Goal: Task Accomplishment & Management: Manage account settings

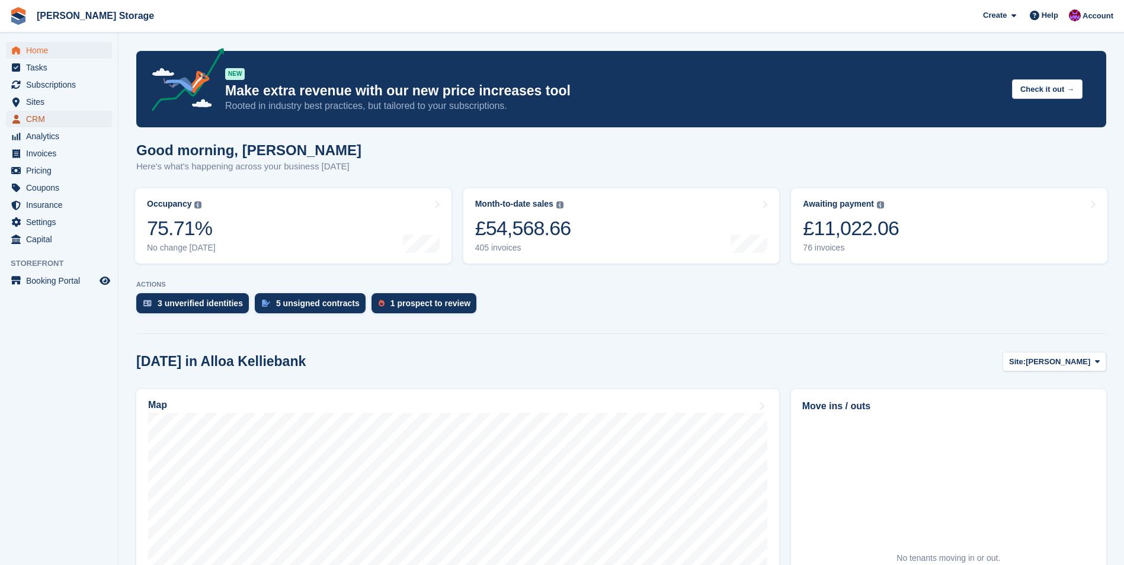
click at [36, 120] on span "CRM" at bounding box center [61, 119] width 71 height 17
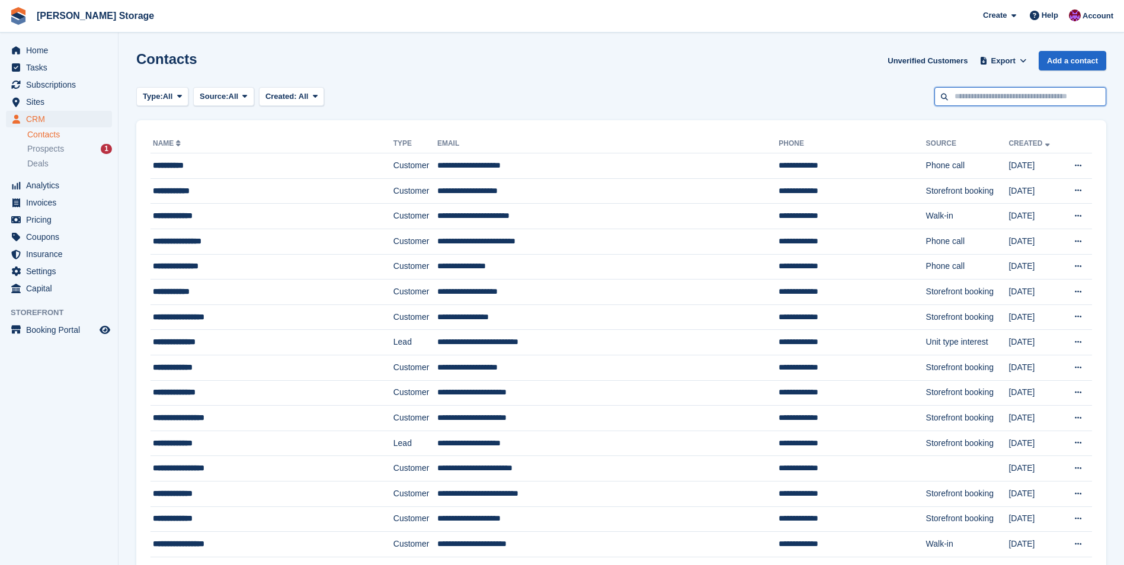
click at [970, 96] on input "text" at bounding box center [1020, 97] width 172 height 20
type input "***"
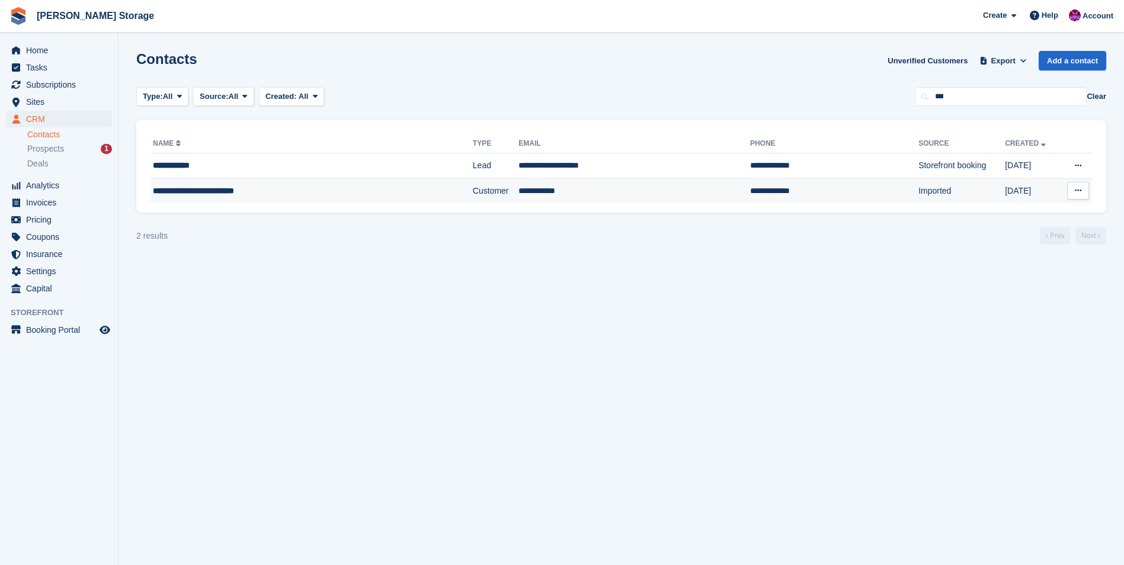
click at [622, 194] on td "**********" at bounding box center [634, 190] width 232 height 25
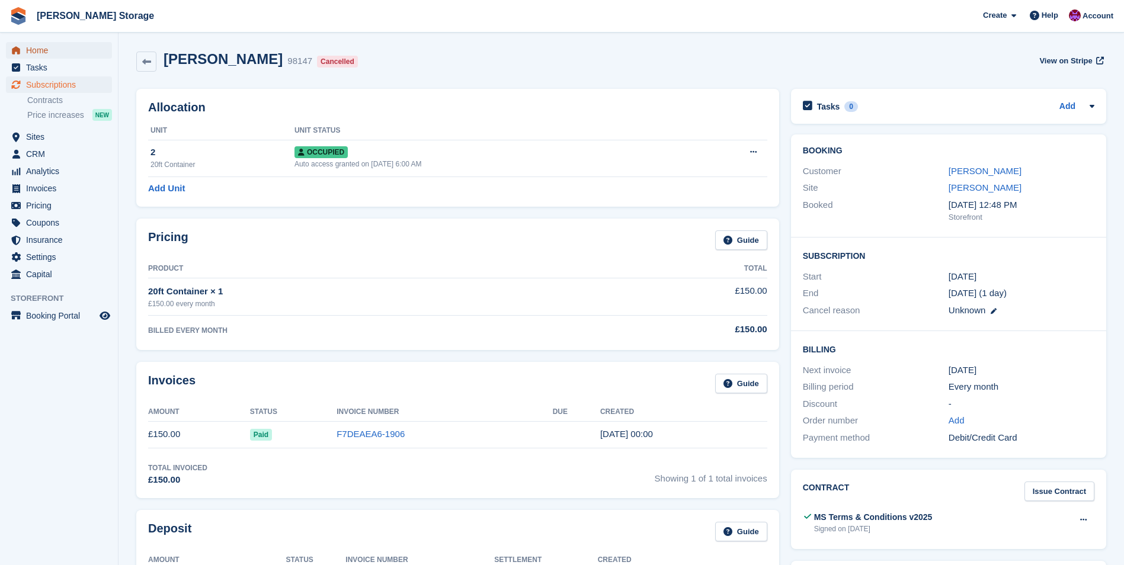
click at [37, 49] on span "Home" at bounding box center [61, 50] width 71 height 17
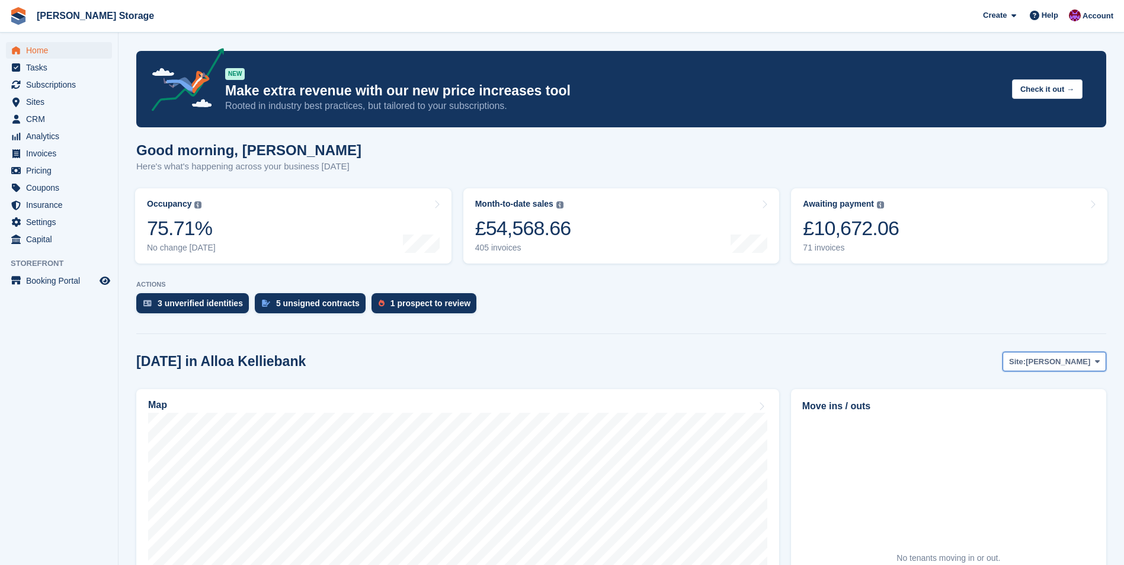
click at [1046, 360] on span "[PERSON_NAME]" at bounding box center [1057, 362] width 65 height 12
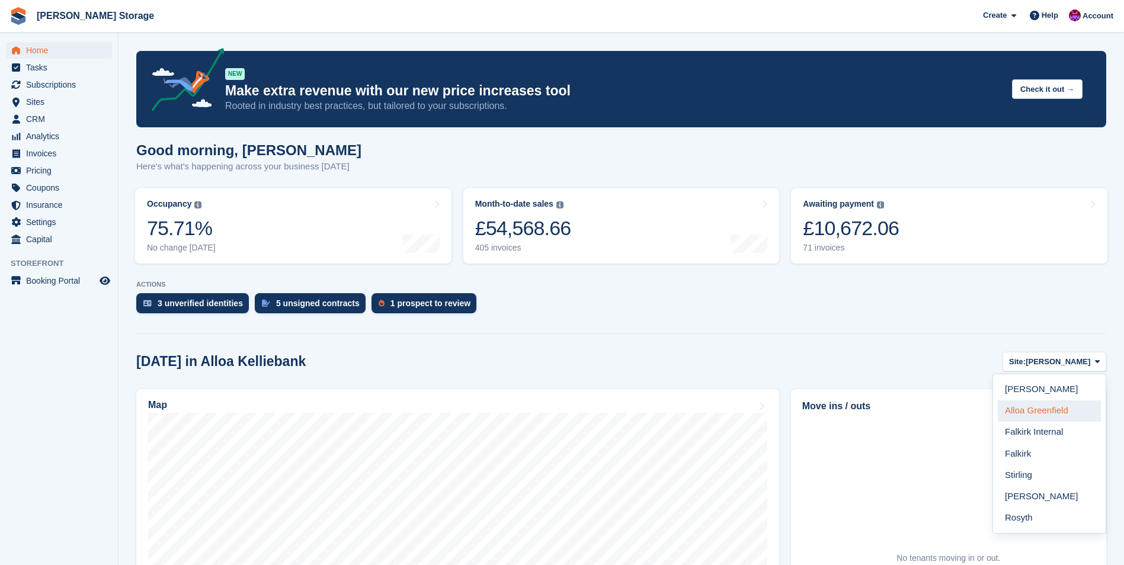
click at [1044, 412] on link "Alloa Greenfield" at bounding box center [1049, 410] width 103 height 21
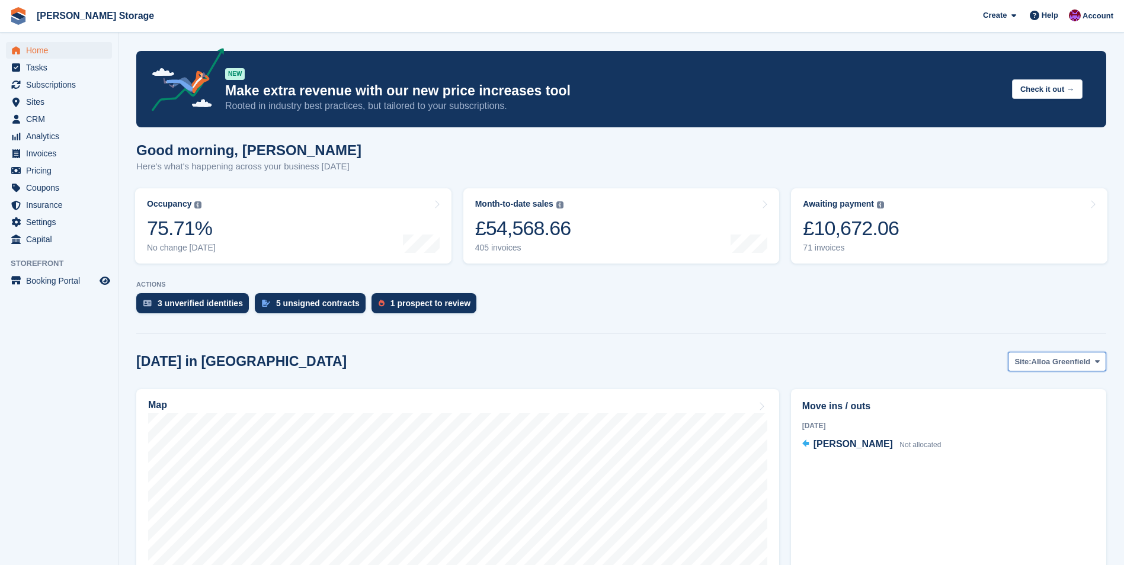
click at [1063, 363] on span "Alloa Greenfield" at bounding box center [1060, 362] width 59 height 12
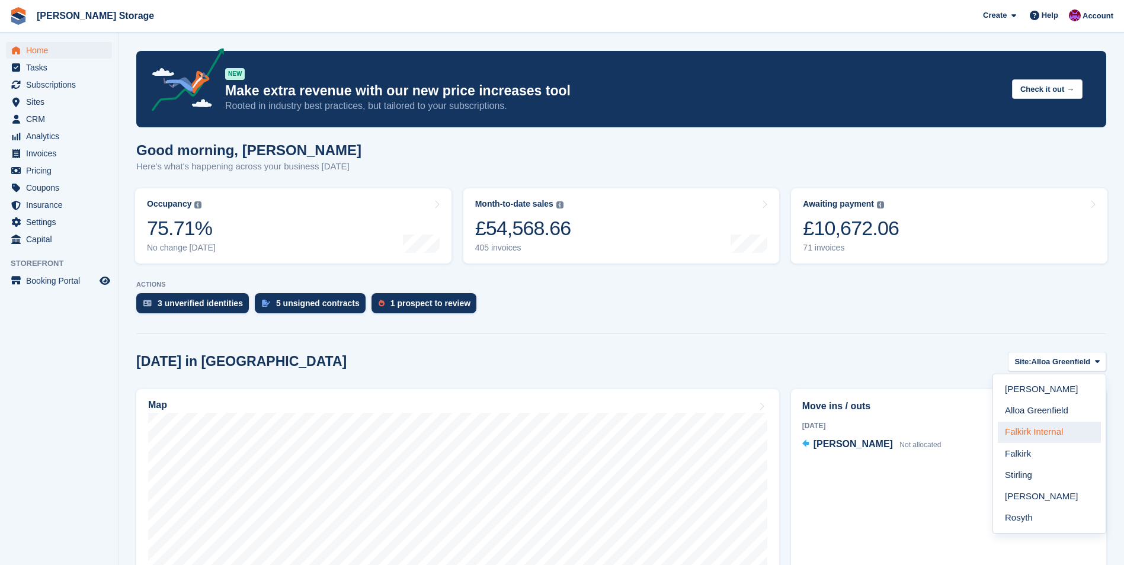
click at [1049, 439] on link "Falkirk Internal" at bounding box center [1049, 432] width 103 height 21
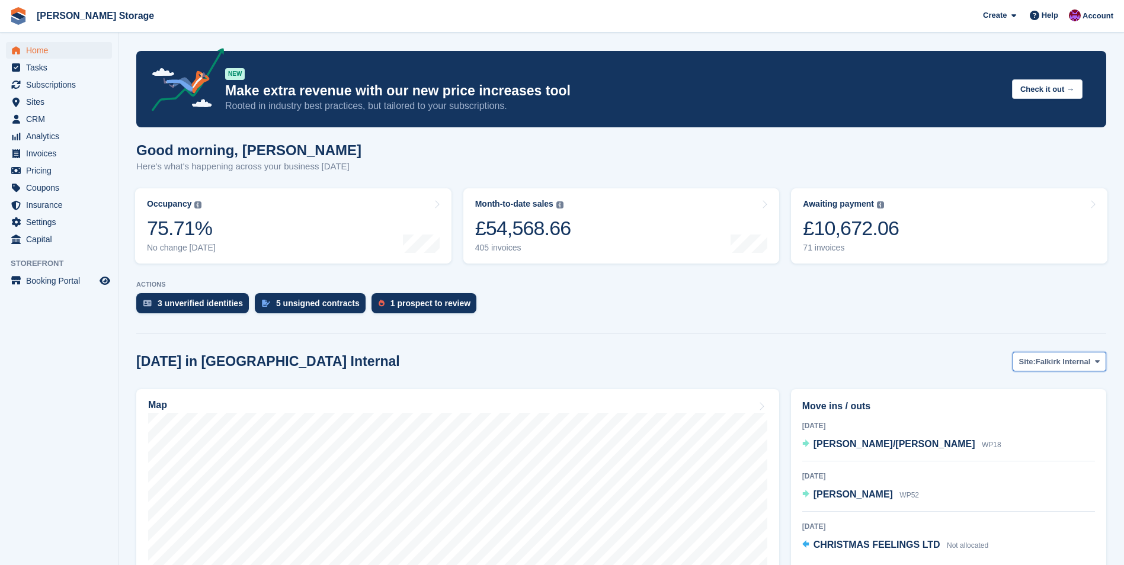
click at [1042, 363] on span "Falkirk Internal" at bounding box center [1063, 362] width 55 height 12
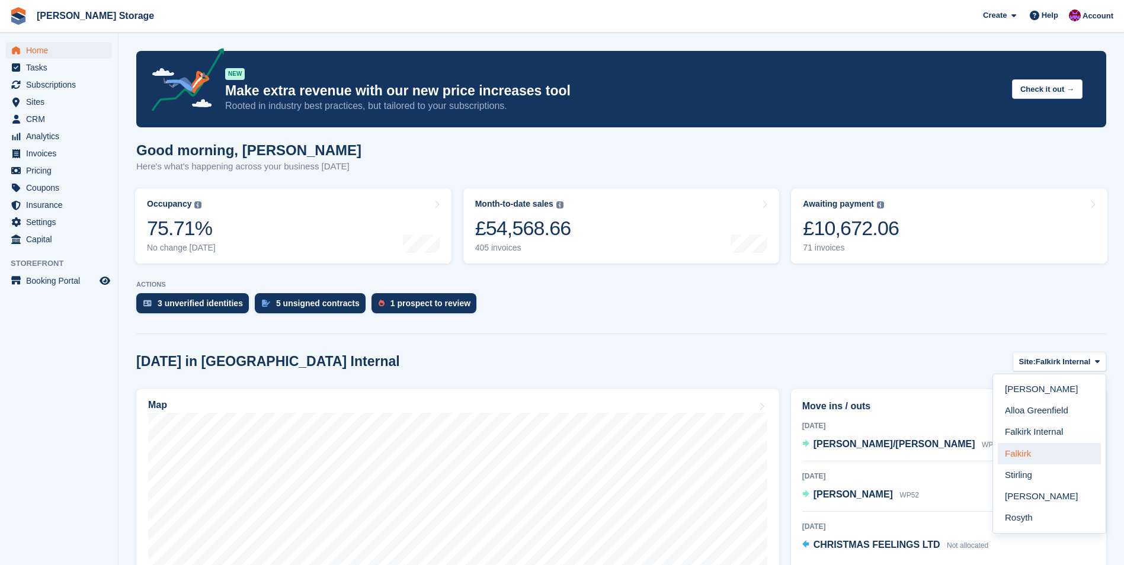
click at [1032, 454] on link "Falkirk" at bounding box center [1049, 453] width 103 height 21
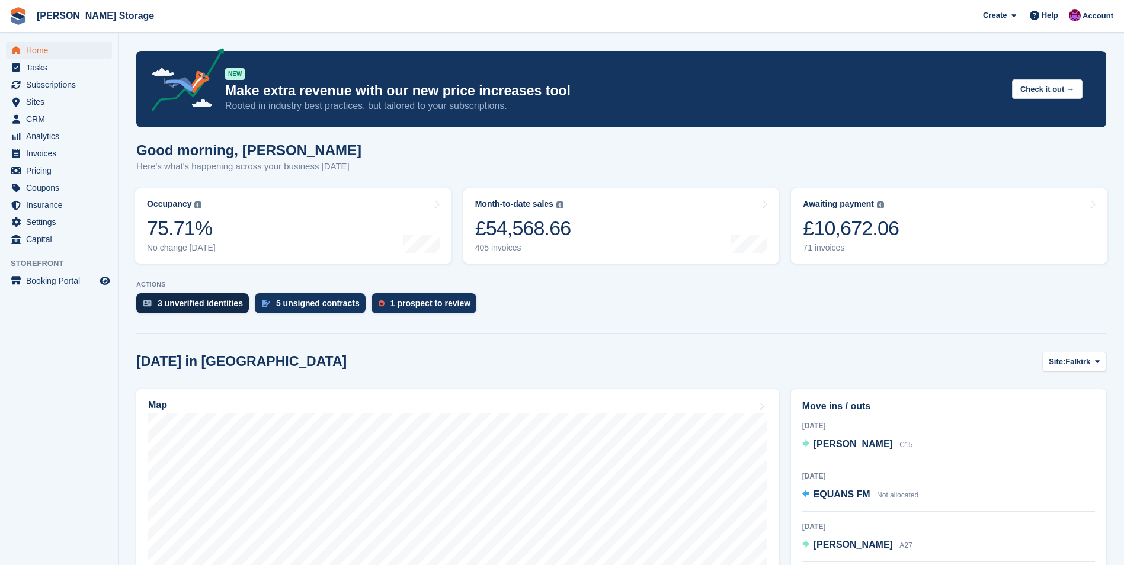
click at [203, 306] on div "3 unverified identities" at bounding box center [200, 303] width 85 height 9
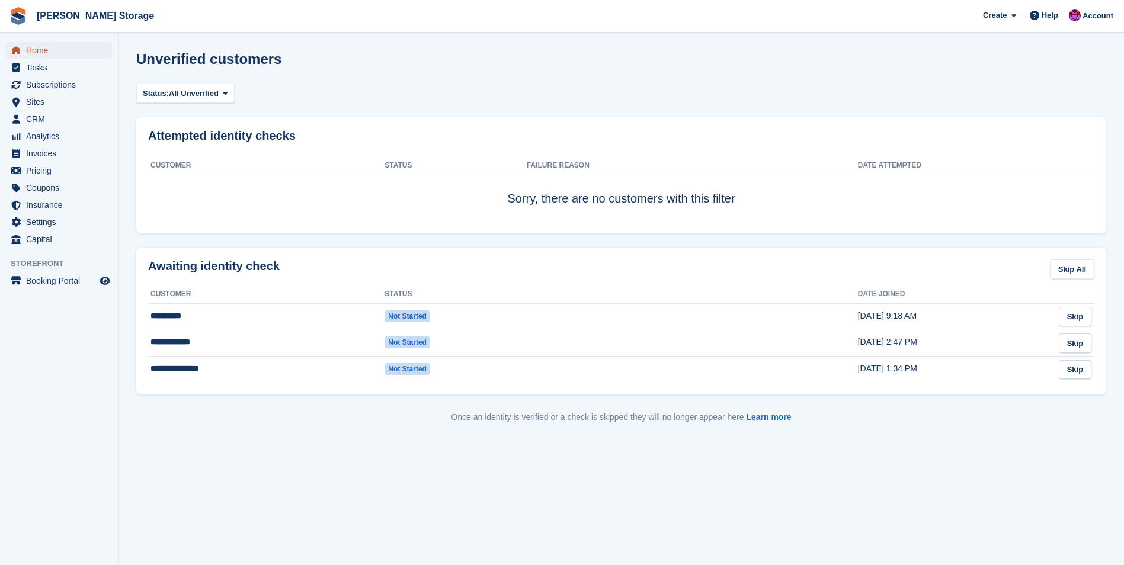
click at [47, 50] on span "Home" at bounding box center [61, 50] width 71 height 17
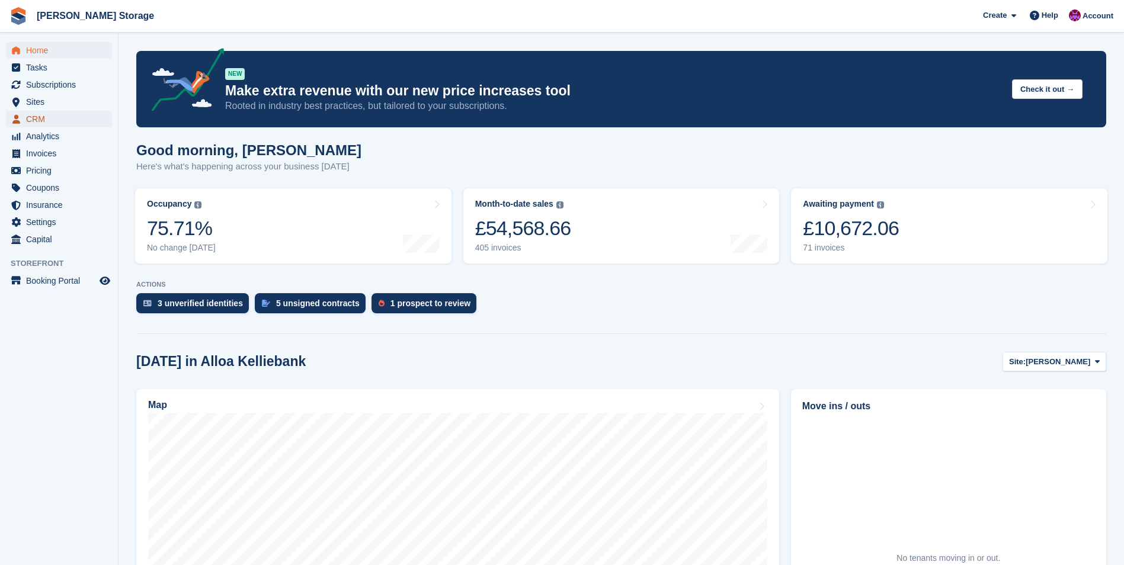
click at [34, 118] on span "CRM" at bounding box center [61, 119] width 71 height 17
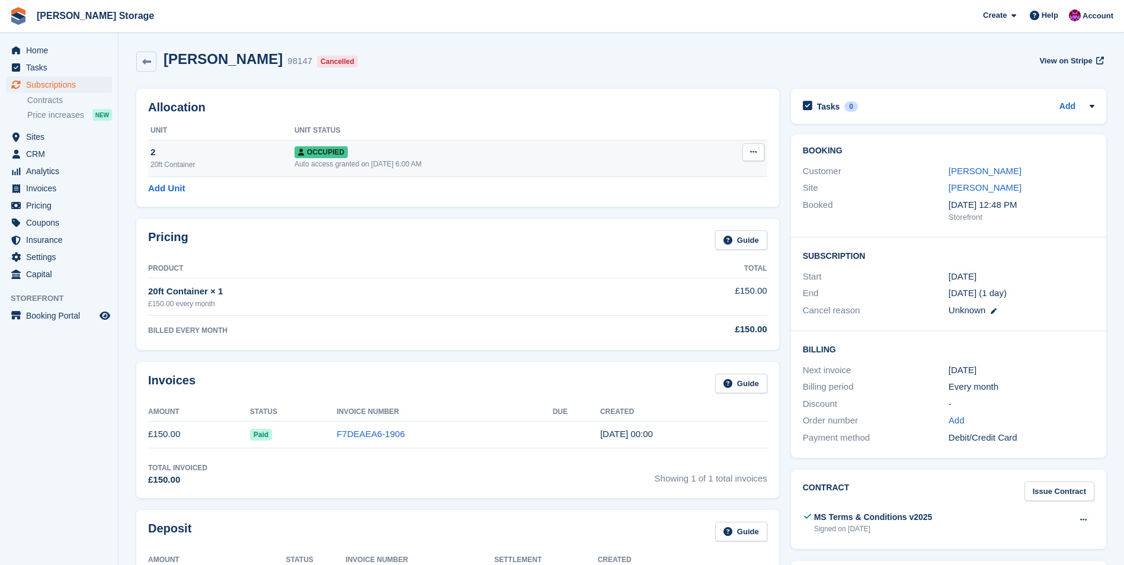
click at [483, 154] on div "Occupied" at bounding box center [491, 152] width 395 height 12
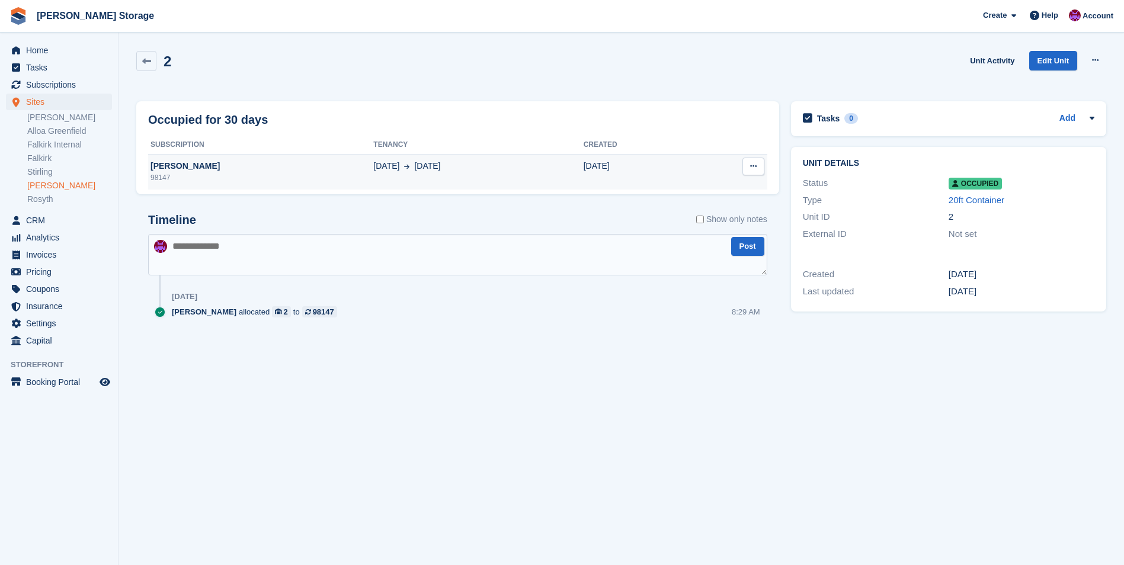
click at [172, 166] on div "Leona Phillips" at bounding box center [260, 166] width 225 height 12
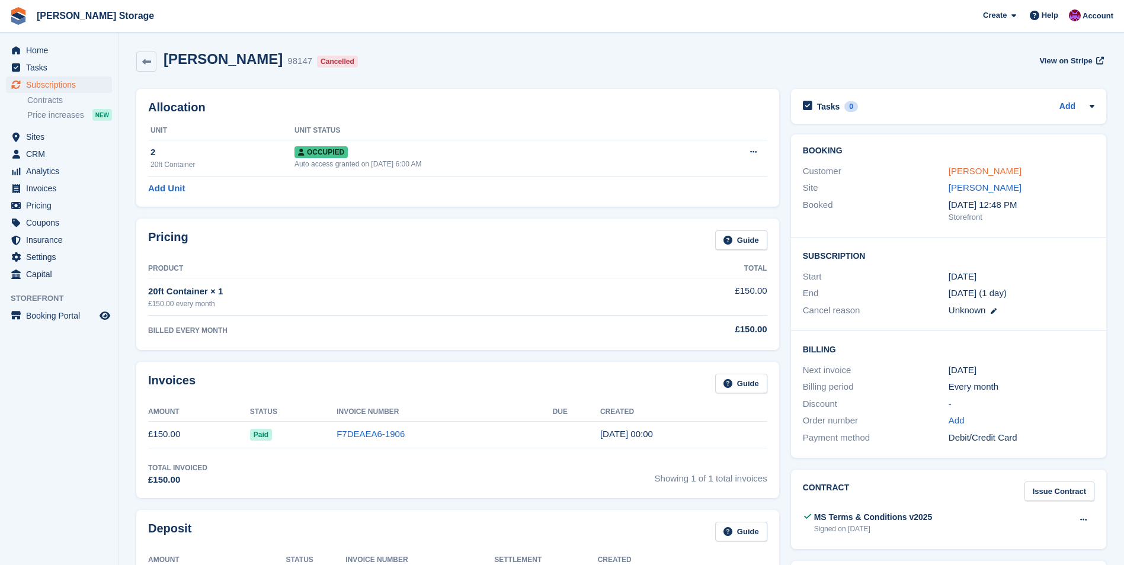
click at [977, 173] on link "[PERSON_NAME]" at bounding box center [984, 171] width 73 height 10
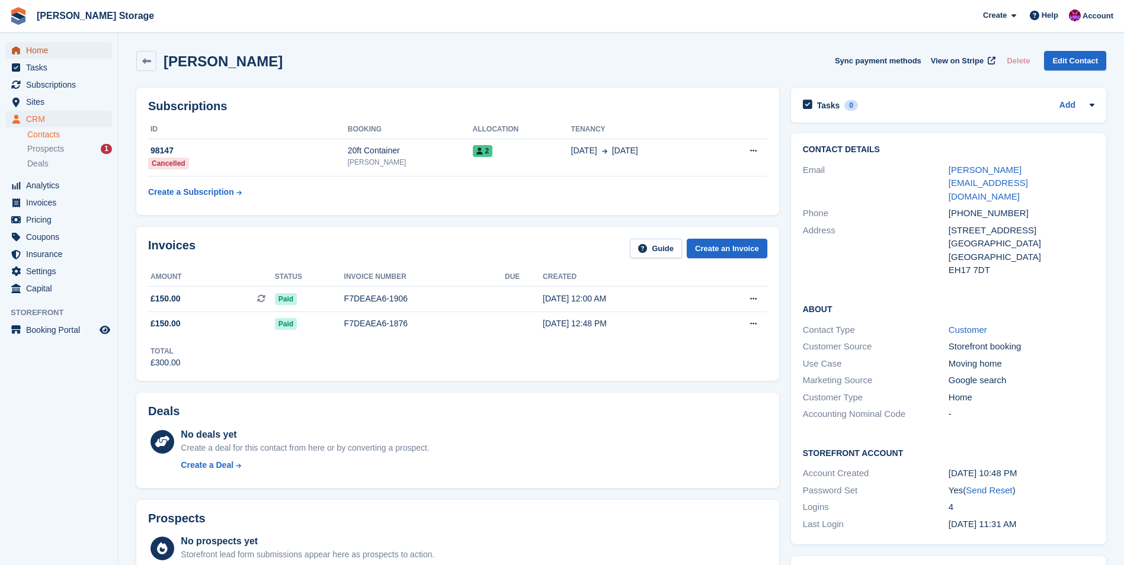
click at [26, 47] on span "Home" at bounding box center [61, 50] width 71 height 17
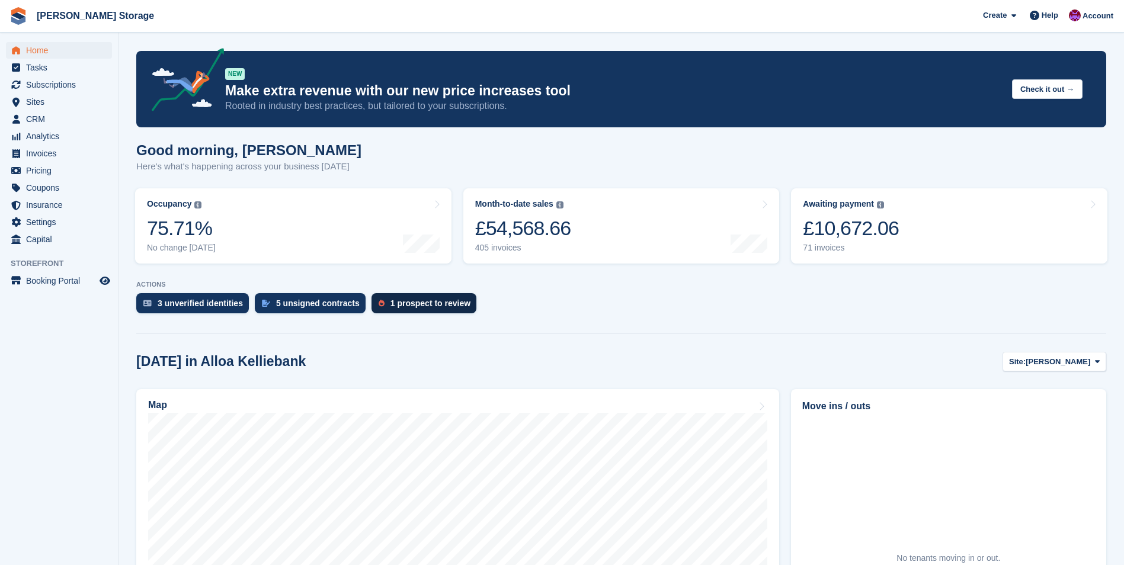
click at [437, 301] on div "1 prospect to review" at bounding box center [430, 303] width 80 height 9
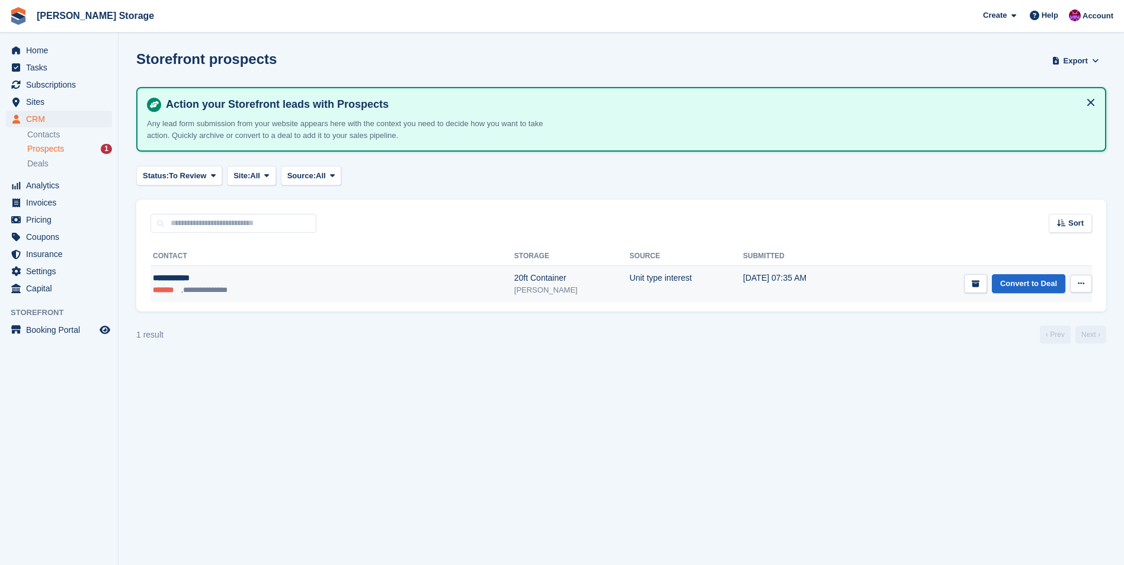
click at [514, 286] on div "[PERSON_NAME]" at bounding box center [572, 290] width 116 height 12
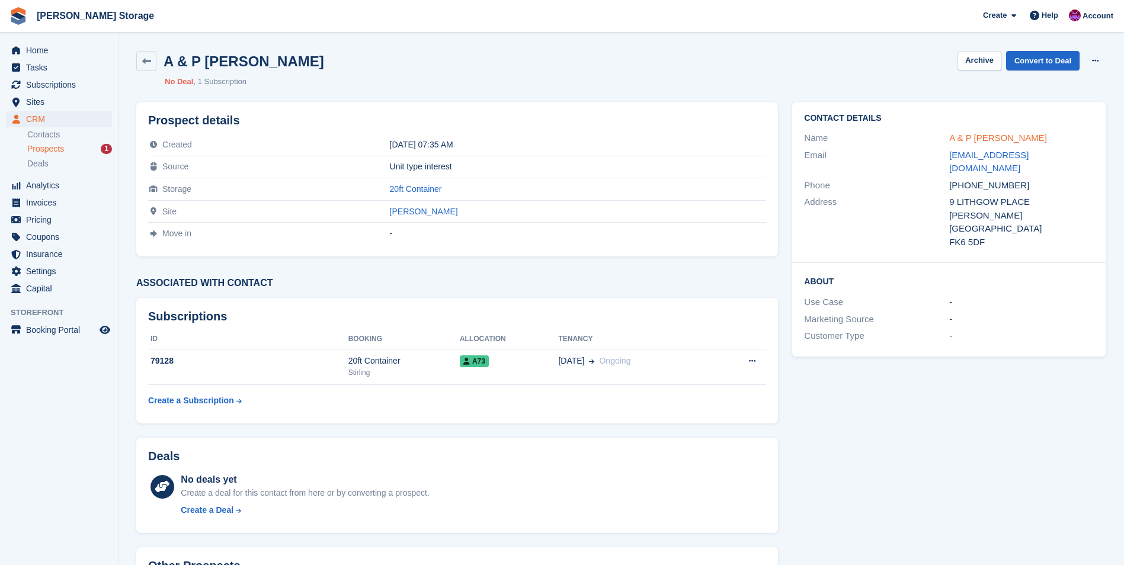
click at [999, 137] on link "A & P [PERSON_NAME]" at bounding box center [998, 138] width 98 height 10
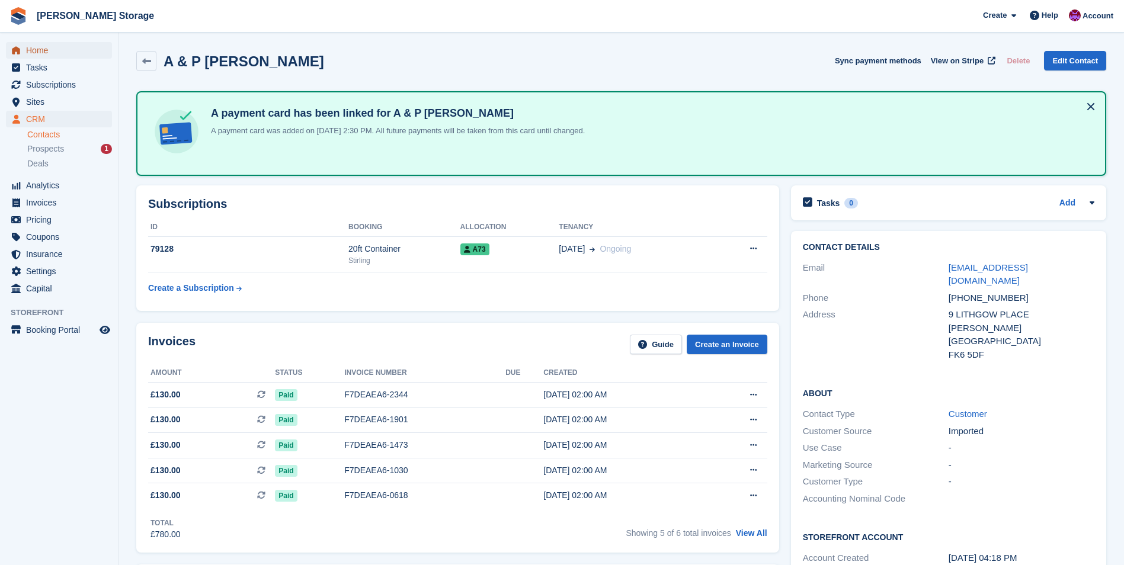
click at [36, 49] on span "Home" at bounding box center [61, 50] width 71 height 17
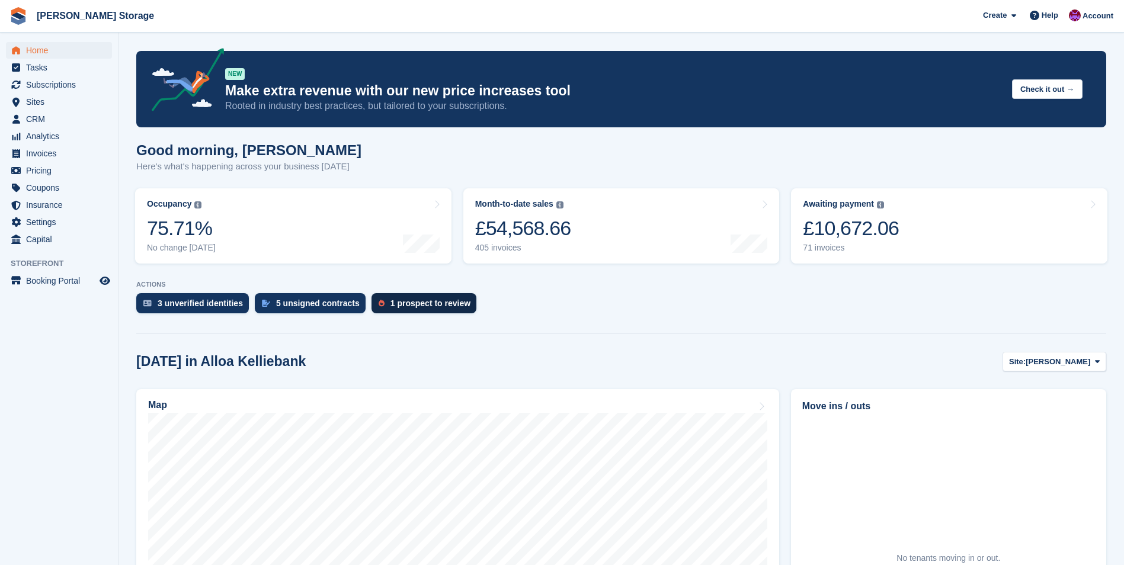
click at [419, 307] on div "1 prospect to review" at bounding box center [430, 303] width 80 height 9
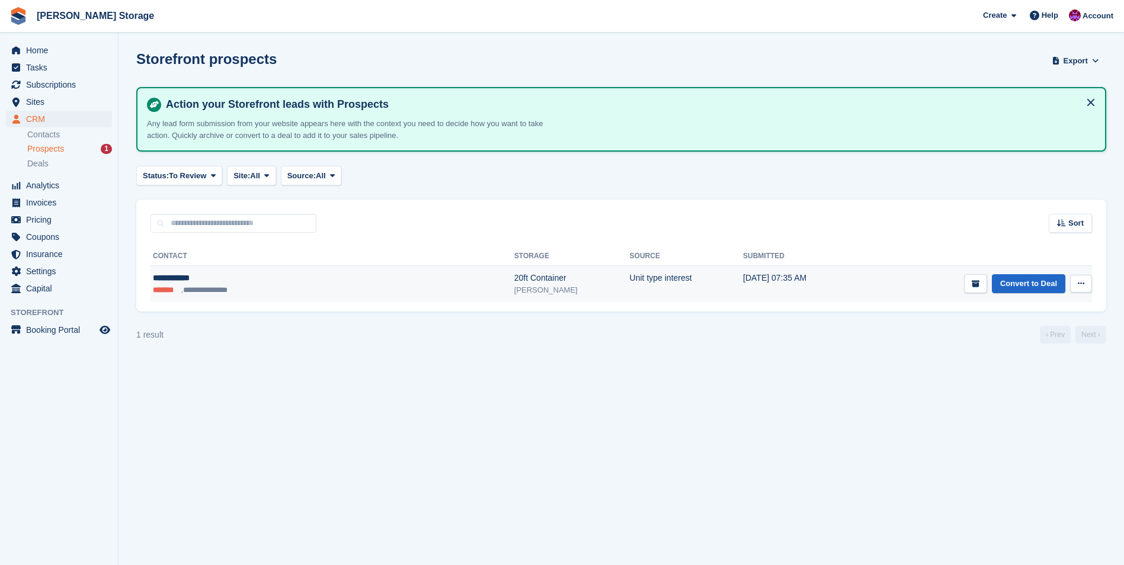
click at [170, 277] on div "**********" at bounding box center [251, 278] width 197 height 12
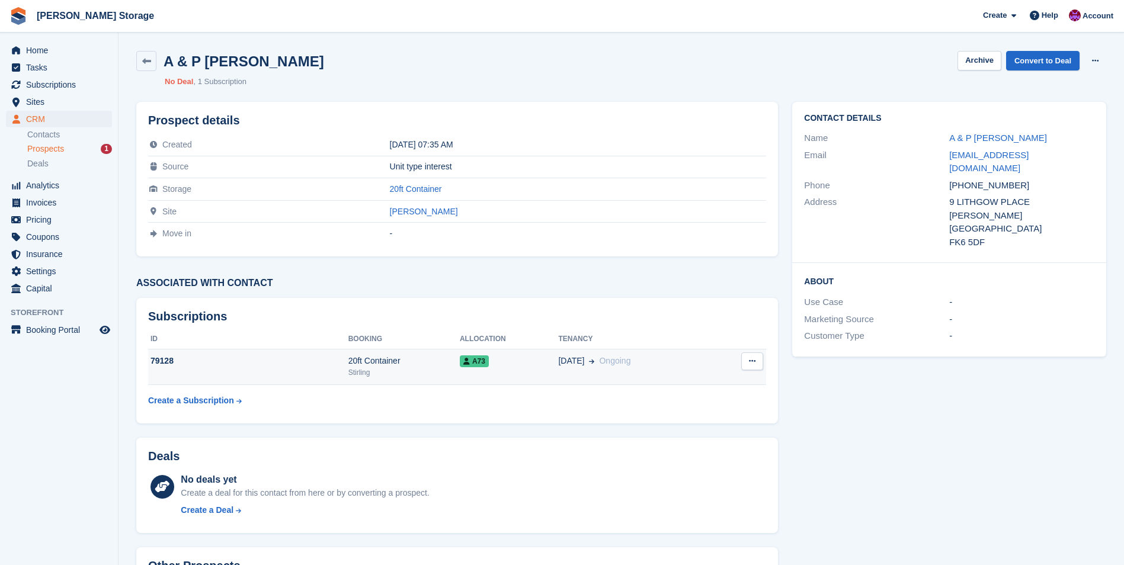
click at [521, 373] on td "A73" at bounding box center [509, 367] width 98 height 36
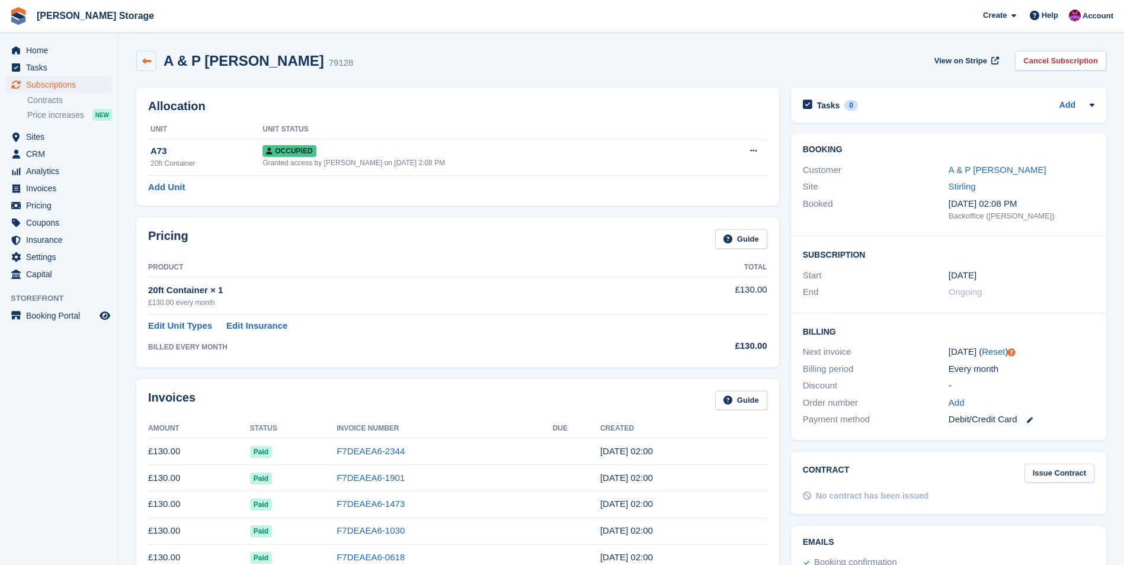
click at [146, 56] on link at bounding box center [146, 61] width 20 height 20
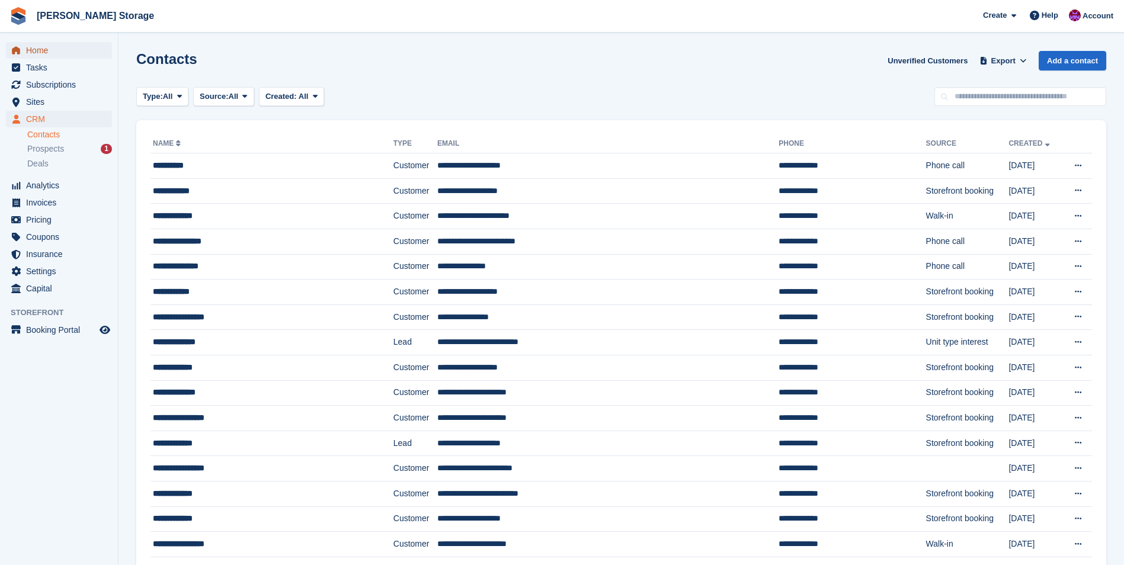
click at [41, 52] on span "Home" at bounding box center [61, 50] width 71 height 17
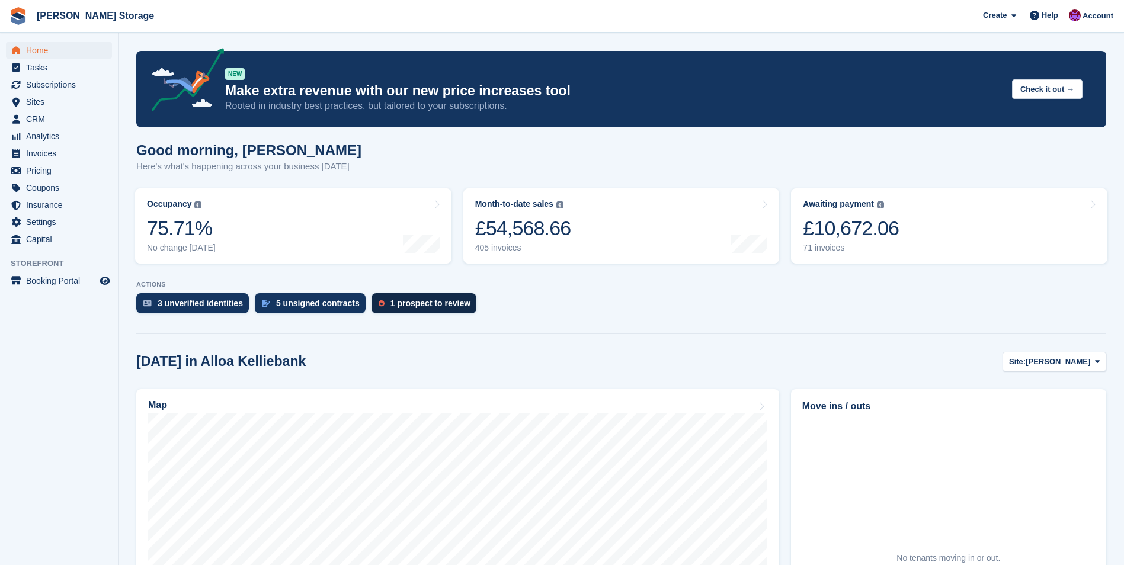
click at [439, 302] on div "1 prospect to review" at bounding box center [430, 303] width 80 height 9
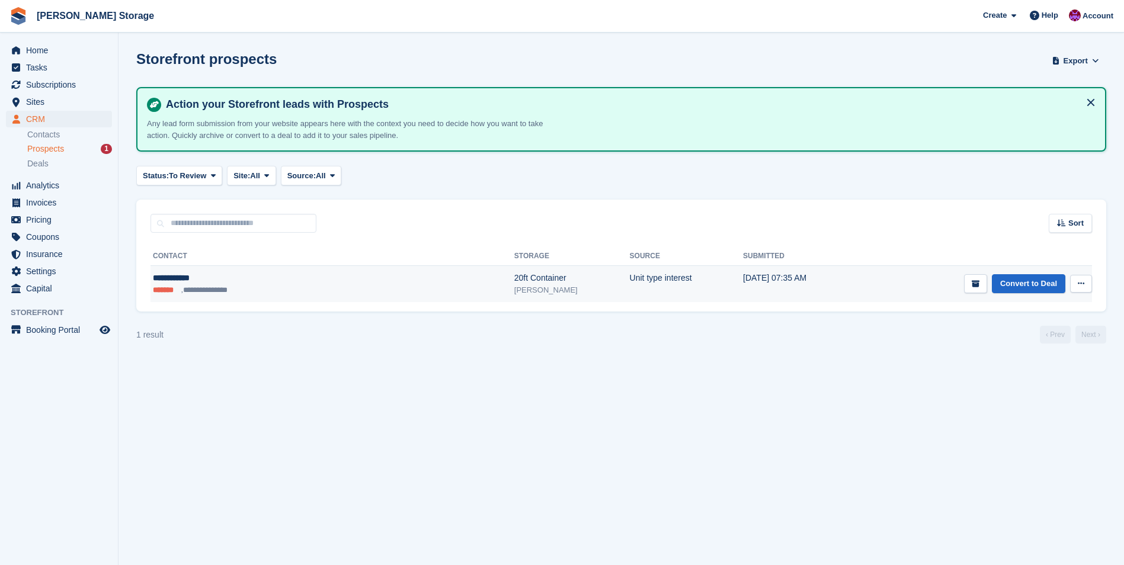
click at [1082, 281] on icon at bounding box center [1081, 284] width 7 height 8
click at [1027, 349] on p "Delete prospect" at bounding box center [1034, 347] width 103 height 15
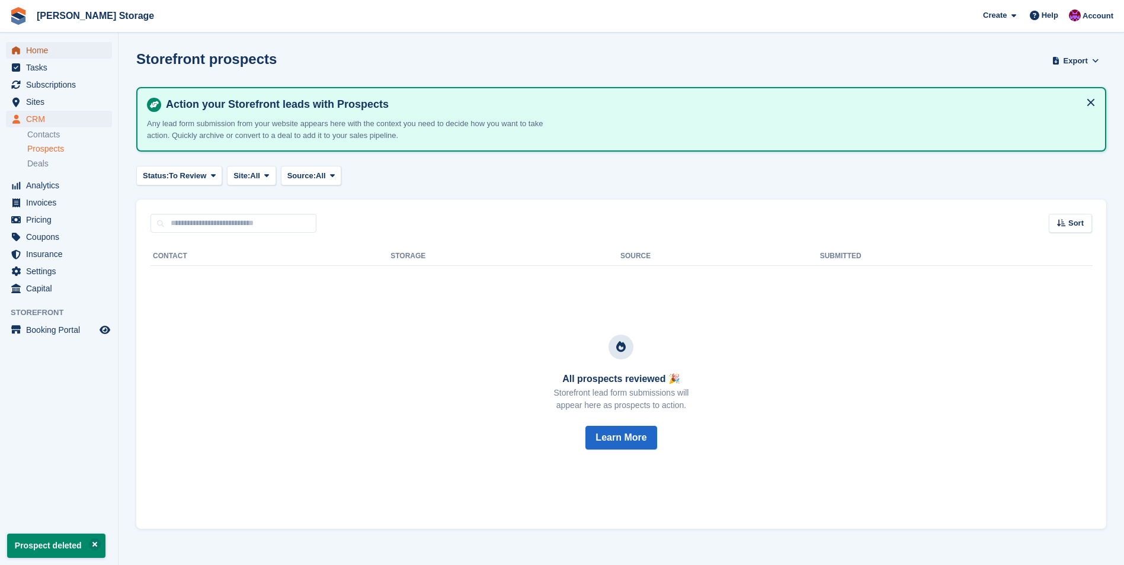
click at [30, 47] on span "Home" at bounding box center [61, 50] width 71 height 17
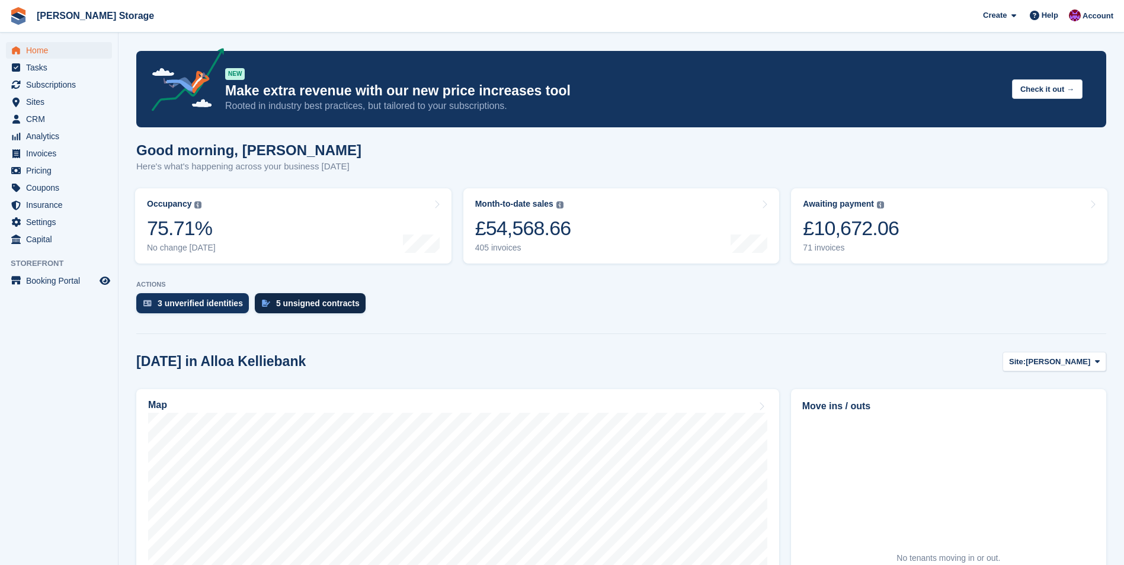
click at [298, 301] on div "5 unsigned contracts" at bounding box center [318, 303] width 84 height 9
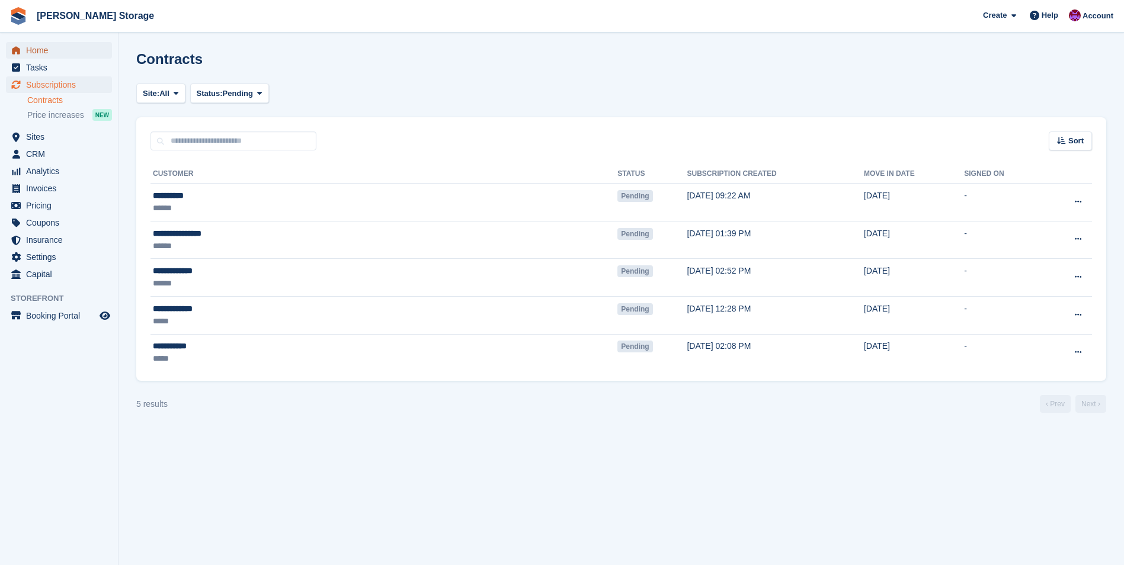
click at [53, 52] on span "Home" at bounding box center [61, 50] width 71 height 17
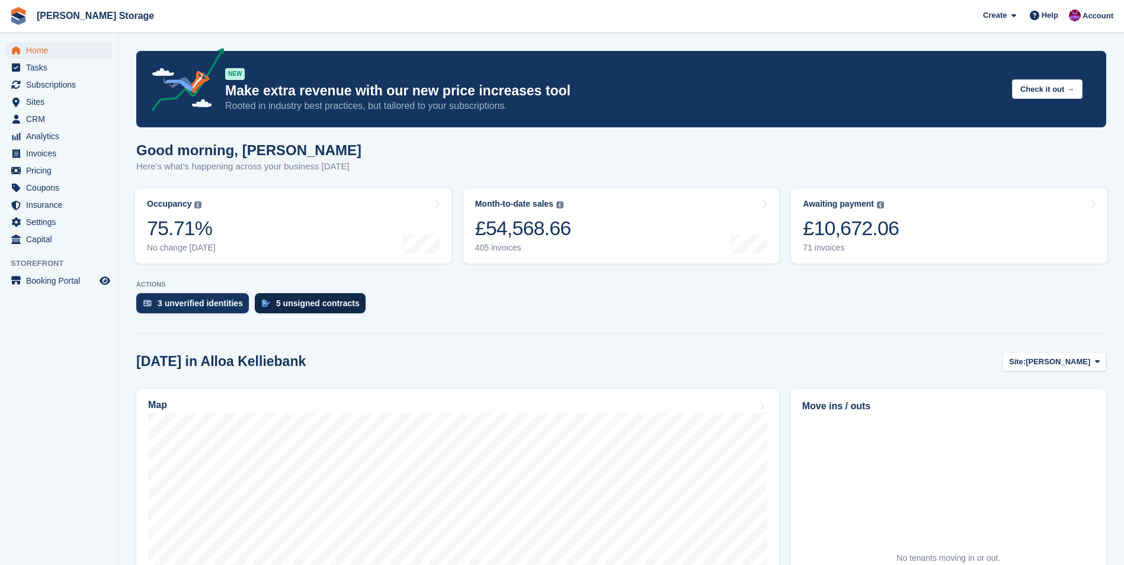
click at [286, 301] on div "5 unsigned contracts" at bounding box center [318, 303] width 84 height 9
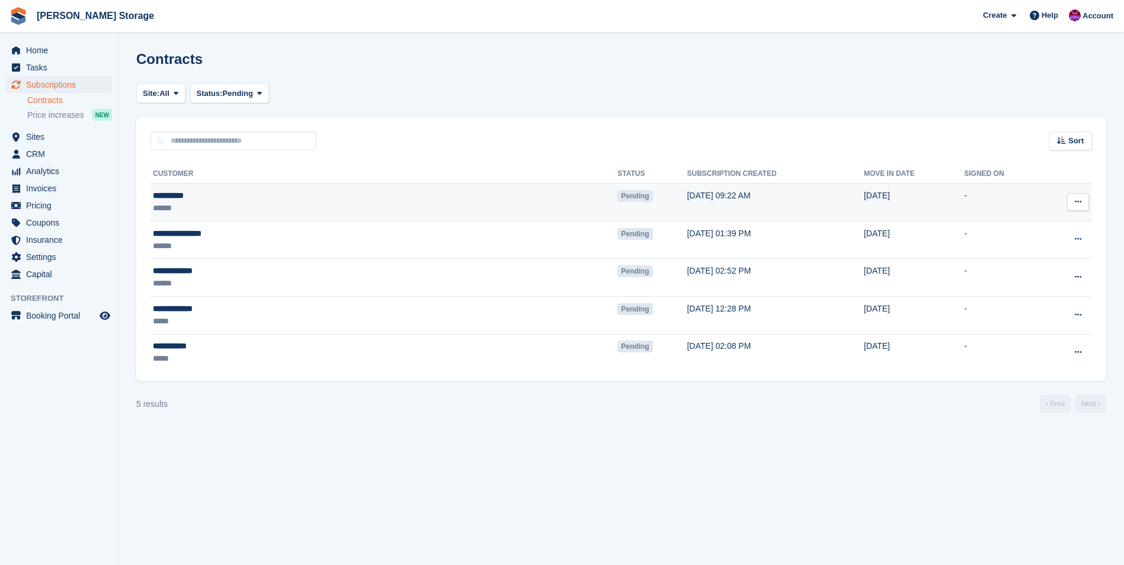
click at [245, 203] on div "******" at bounding box center [270, 208] width 234 height 12
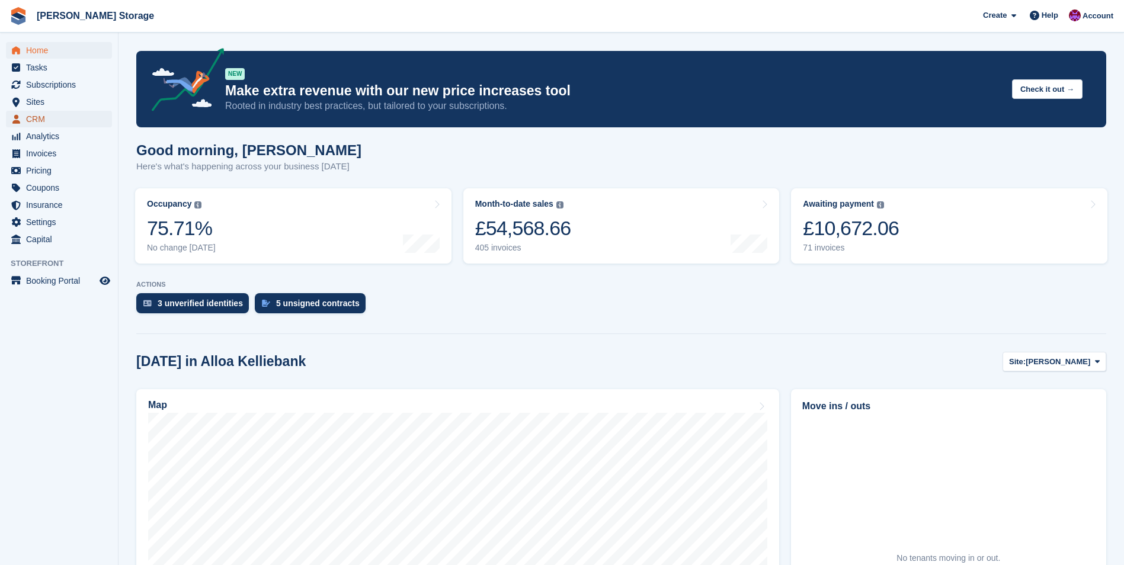
click at [31, 116] on span "CRM" at bounding box center [61, 119] width 71 height 17
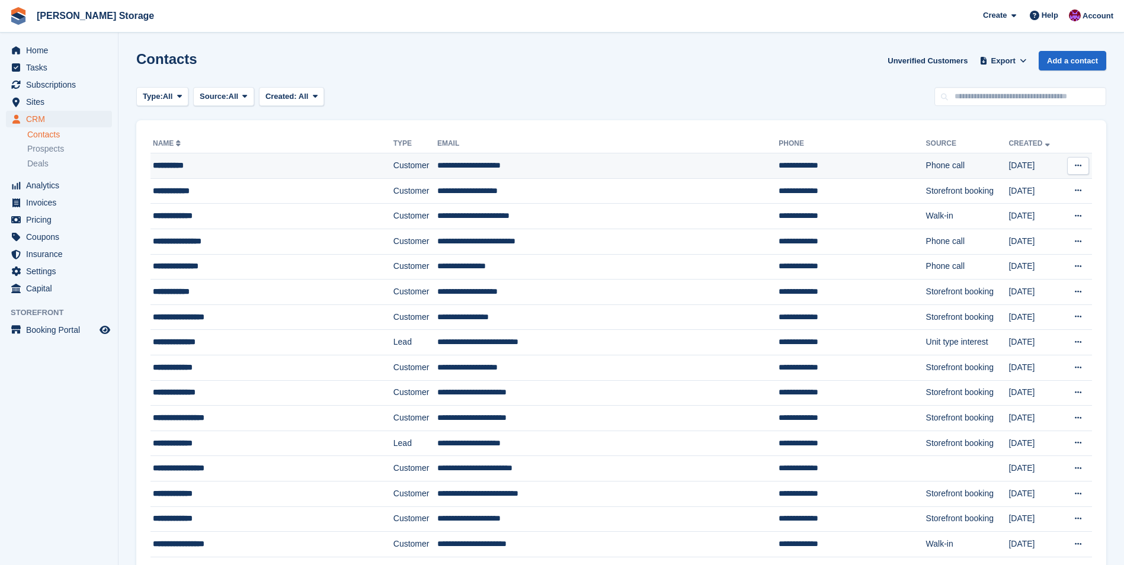
click at [284, 161] on div "**********" at bounding box center [251, 165] width 196 height 12
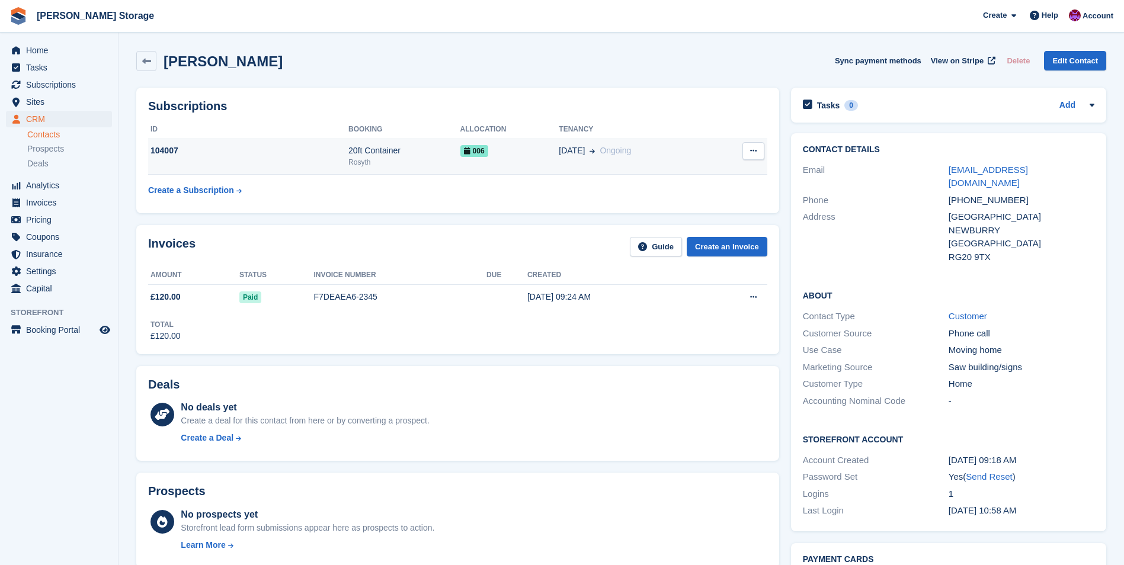
click at [534, 153] on div "006" at bounding box center [509, 151] width 99 height 12
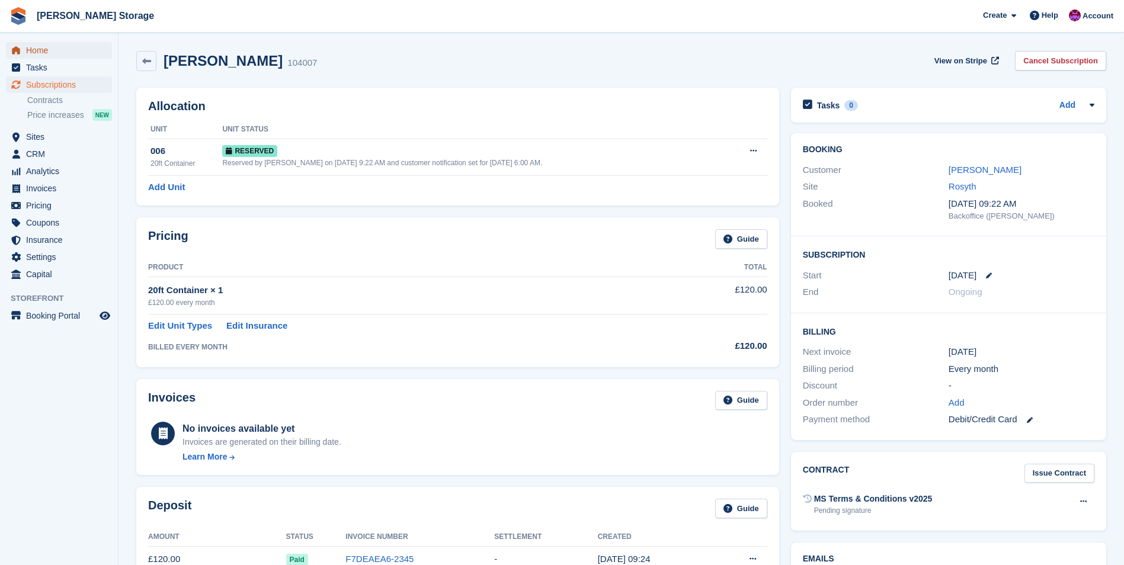
click at [30, 48] on span "Home" at bounding box center [61, 50] width 71 height 17
